Goal: Information Seeking & Learning: Learn about a topic

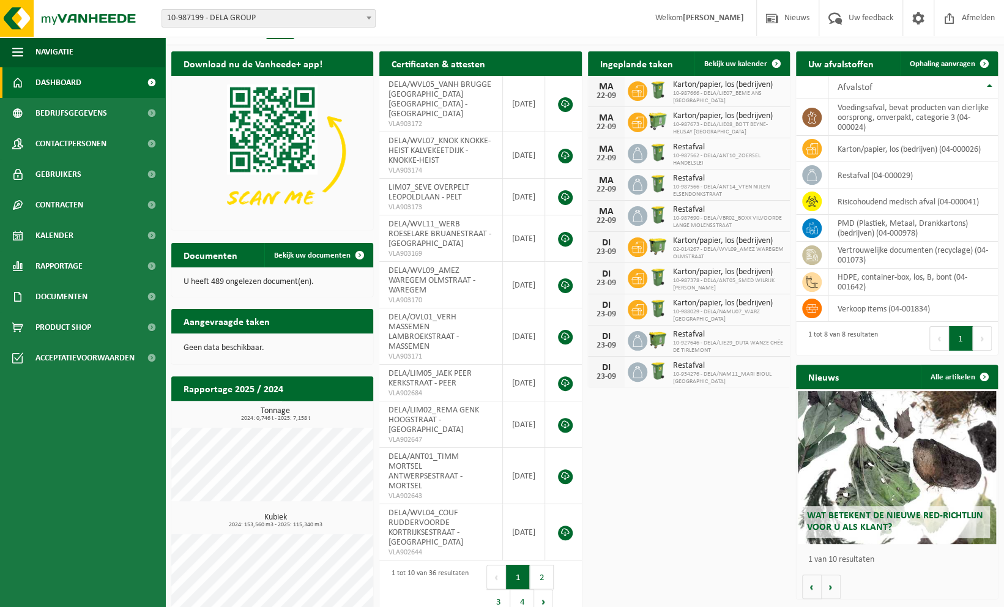
scroll to position [35, 0]
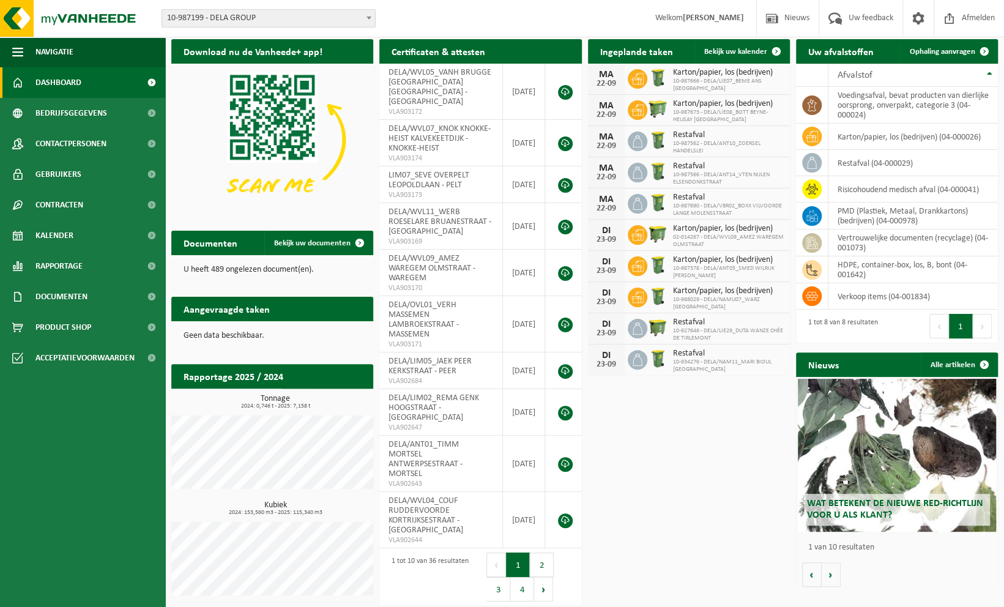
click at [843, 507] on span "Wat betekent de nieuwe RED-richtlijn voor u als klant?" at bounding box center [895, 509] width 176 height 21
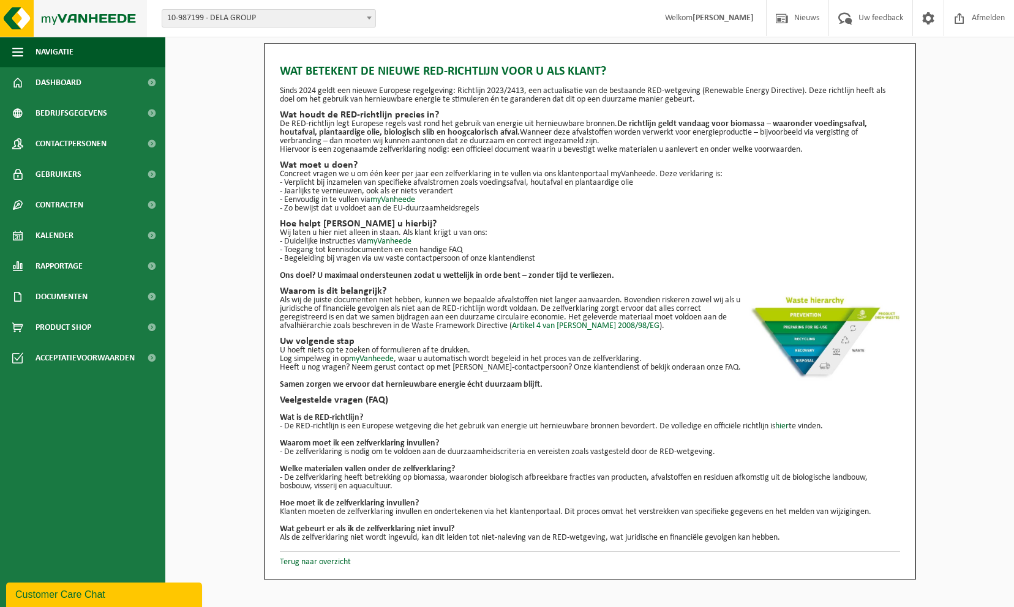
click at [80, 17] on img at bounding box center [73, 18] width 147 height 37
